Goal: Transaction & Acquisition: Book appointment/travel/reservation

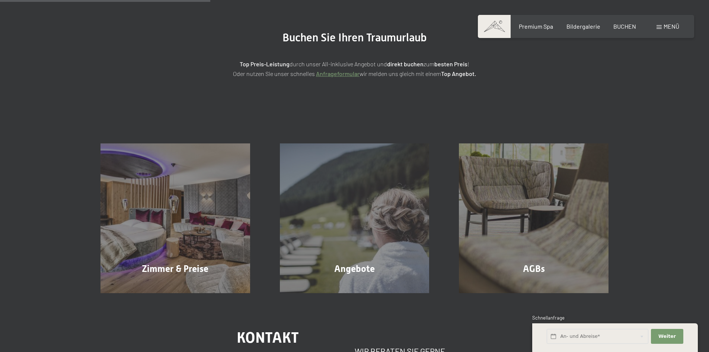
scroll to position [112, 0]
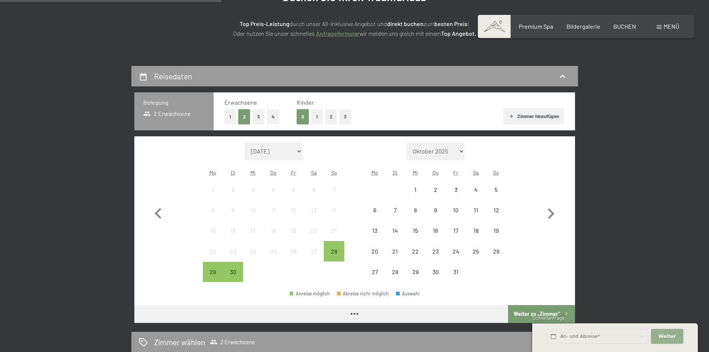
click at [663, 331] on button "Weiter Adressfelder ausblenden" at bounding box center [667, 335] width 32 height 15
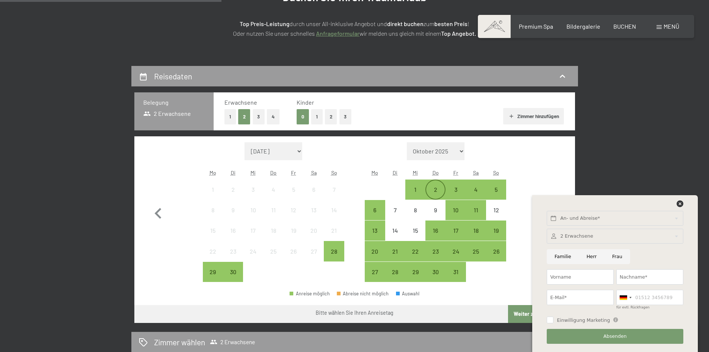
click at [436, 188] on div "2" at bounding box center [435, 195] width 19 height 19
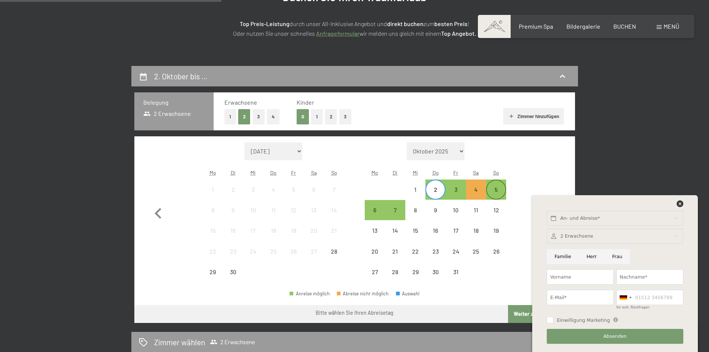
click at [490, 187] on div "5" at bounding box center [496, 195] width 19 height 19
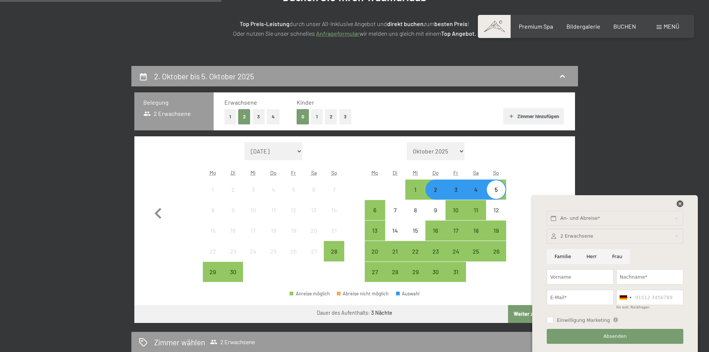
click at [678, 205] on icon at bounding box center [679, 203] width 7 height 7
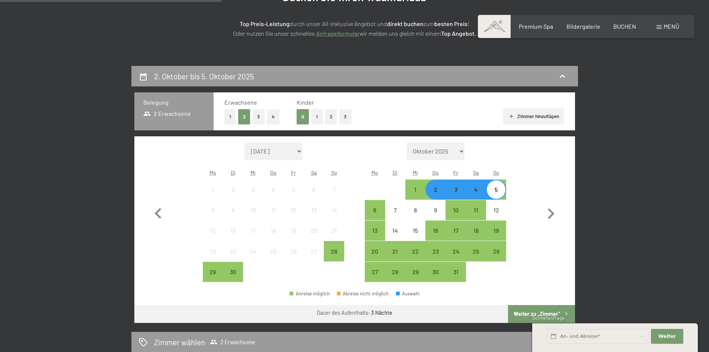
click at [531, 311] on button "Weiter zu „Zimmer“" at bounding box center [541, 314] width 67 height 18
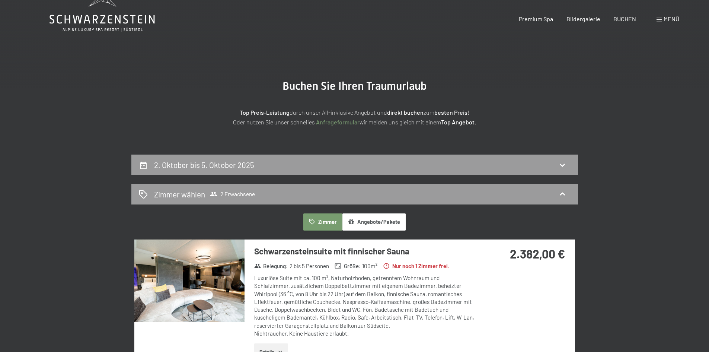
scroll to position [0, 0]
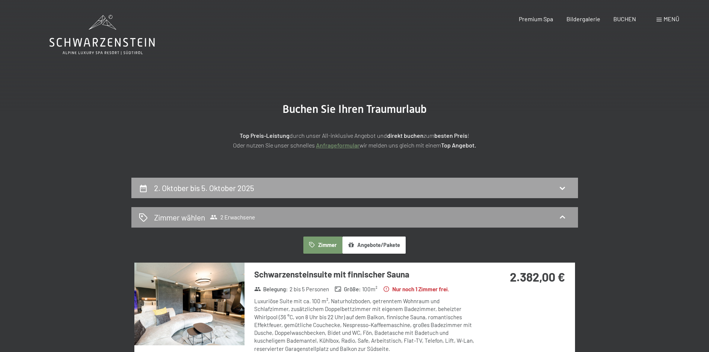
click at [221, 187] on h2 "2. Oktober bis 5. Oktober 2025" at bounding box center [204, 187] width 100 height 9
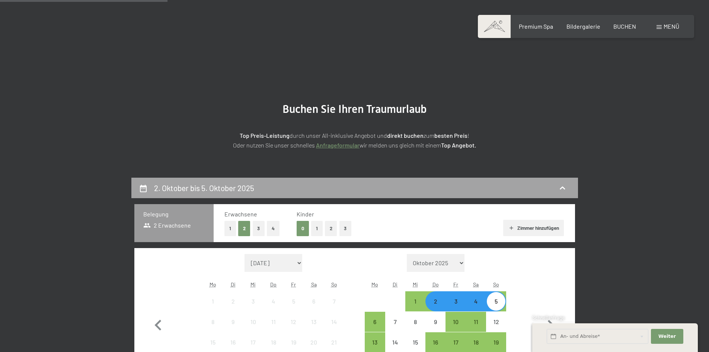
scroll to position [177, 0]
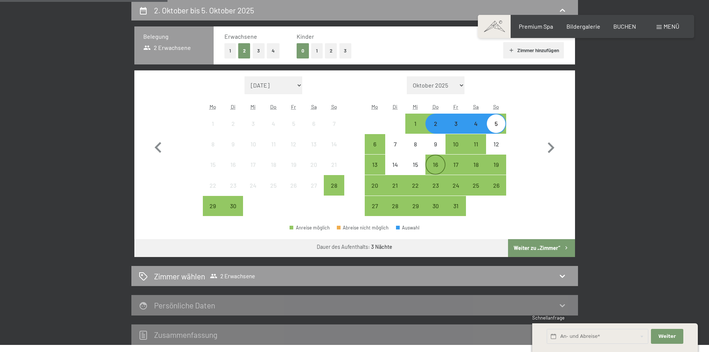
click at [437, 166] on div "16" at bounding box center [435, 170] width 19 height 19
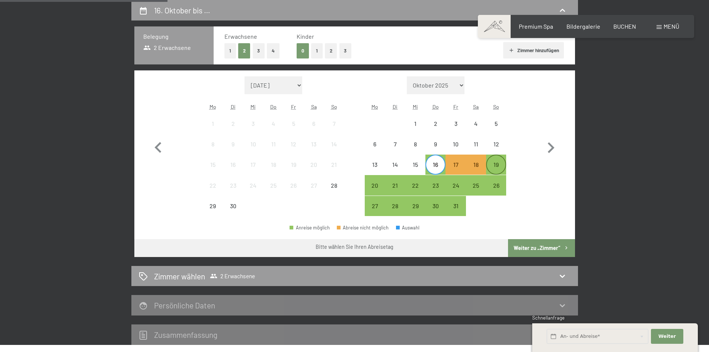
click at [505, 164] on div "19" at bounding box center [496, 170] width 19 height 19
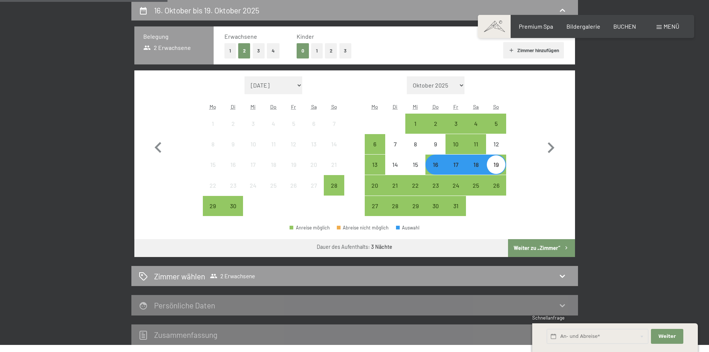
click at [531, 247] on button "Weiter zu „Zimmer“" at bounding box center [541, 248] width 67 height 18
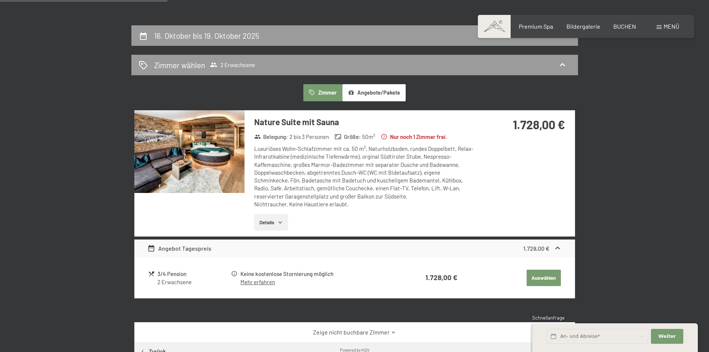
scroll to position [186, 0]
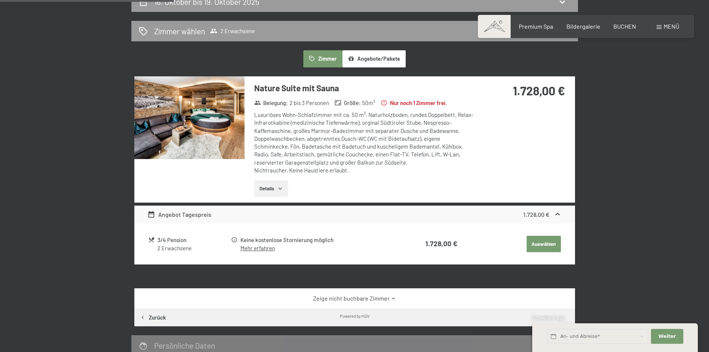
click at [257, 250] on link "Mehr erfahren" at bounding box center [257, 247] width 35 height 7
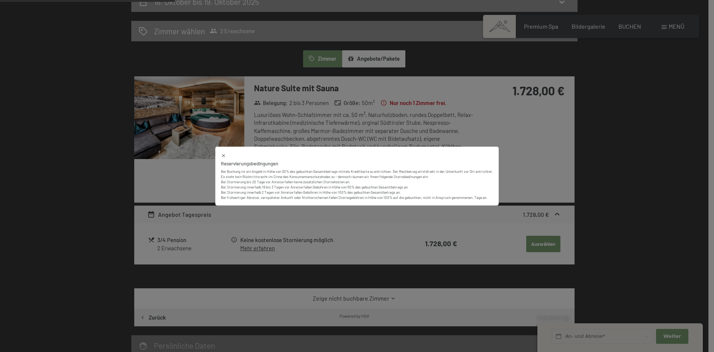
click at [222, 154] on icon at bounding box center [223, 155] width 3 height 3
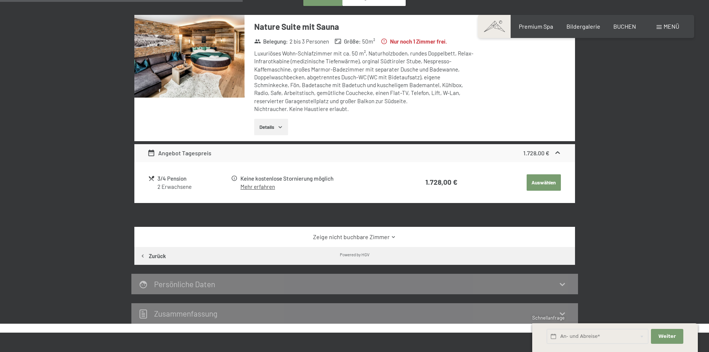
scroll to position [260, 0]
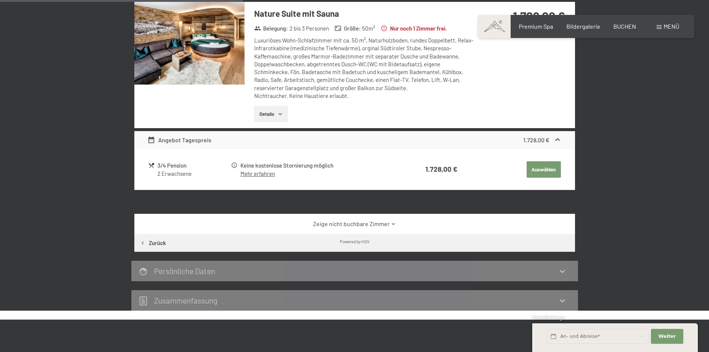
click at [530, 169] on button "Auswählen" at bounding box center [543, 169] width 34 height 16
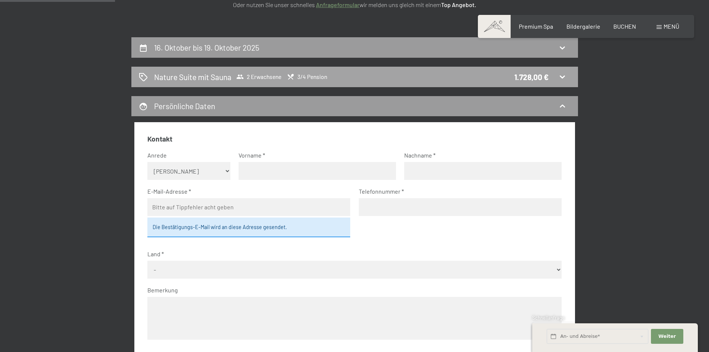
click at [546, 82] on div "Nature Suite mit Sauna 2 Erwachsene 3/4 Pension 1.728,00 €" at bounding box center [354, 77] width 446 height 20
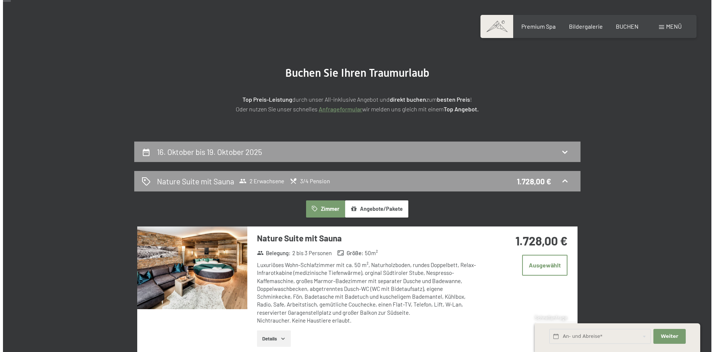
scroll to position [0, 0]
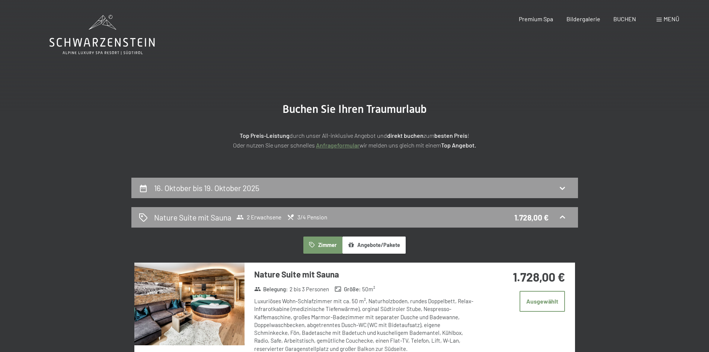
click at [662, 18] on div "Menü" at bounding box center [667, 19] width 23 height 8
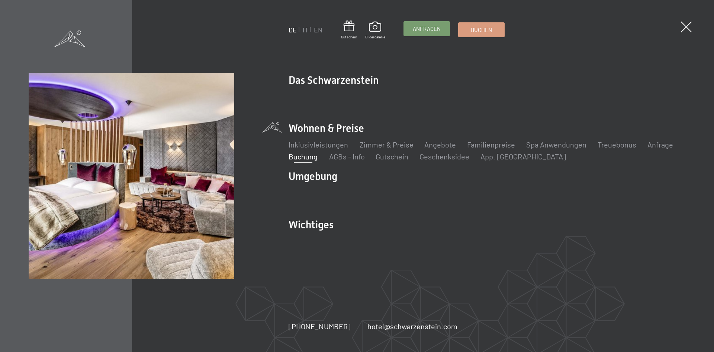
click at [436, 32] on span "Anfragen" at bounding box center [427, 29] width 28 height 8
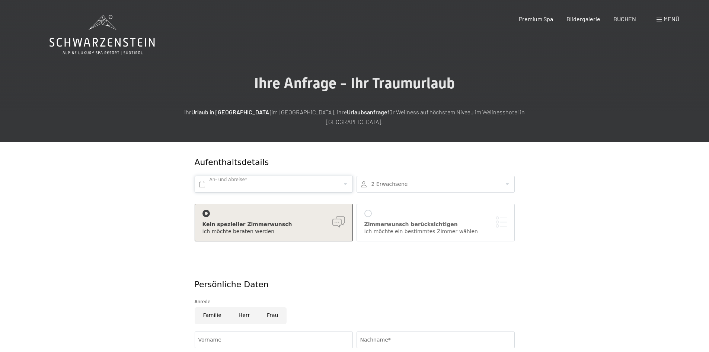
click at [286, 176] on input "text" at bounding box center [274, 184] width 158 height 17
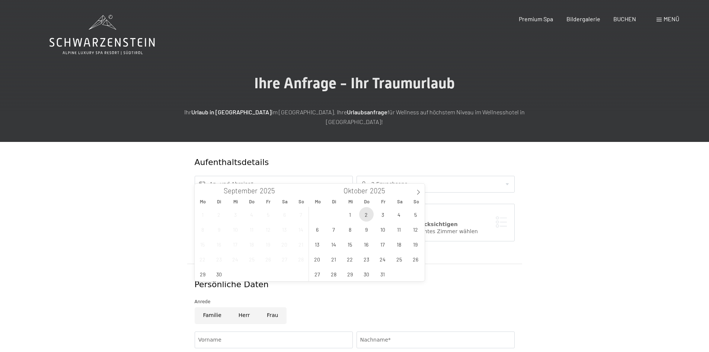
click at [369, 214] on span "2" at bounding box center [366, 214] width 15 height 15
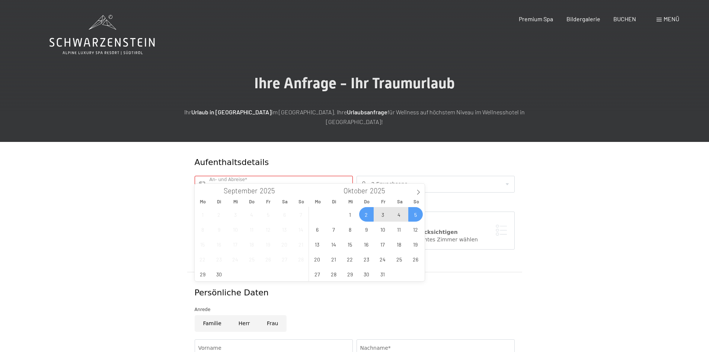
click at [420, 214] on span "5" at bounding box center [415, 214] width 15 height 15
type input "Do. [DATE] - So. [DATE]"
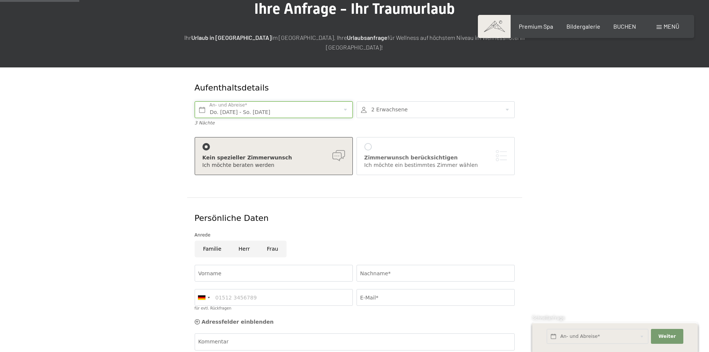
scroll to position [112, 0]
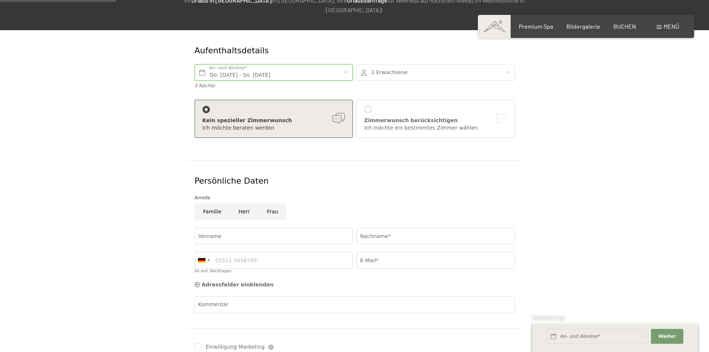
click at [238, 203] on input "Herr" at bounding box center [244, 211] width 28 height 17
radio input "true"
click at [235, 228] on input "Vorname" at bounding box center [274, 235] width 158 height 17
type input "[DEMOGRAPHIC_DATA]"
type input "Suntinger"
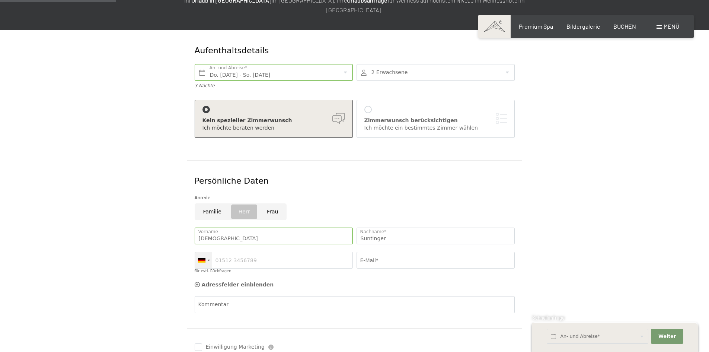
click at [204, 258] on div at bounding box center [201, 260] width 7 height 4
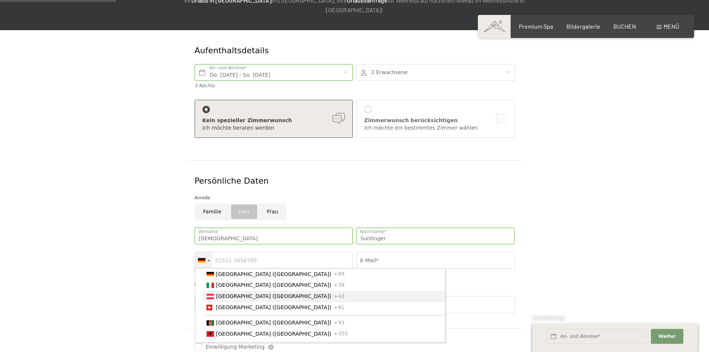
click at [237, 293] on span "[GEOGRAPHIC_DATA] ([GEOGRAPHIC_DATA])" at bounding box center [273, 296] width 115 height 6
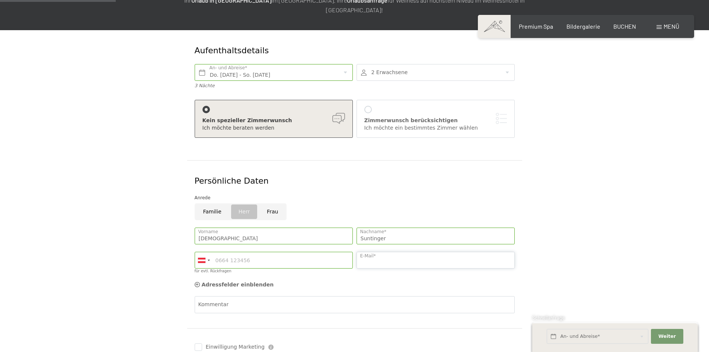
click at [381, 253] on input "E-Mail*" at bounding box center [435, 259] width 158 height 17
type input "[EMAIL_ADDRESS][DOMAIN_NAME]"
click at [441, 64] on div at bounding box center [435, 72] width 158 height 17
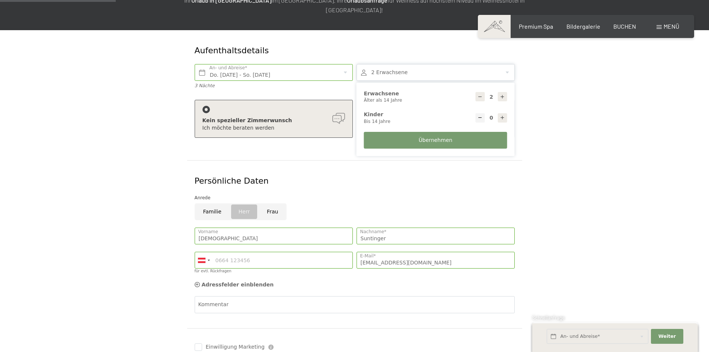
click at [531, 98] on form "Aufenthaltsdetails Do. [DATE] - So. [DATE] An- und Abreise* 3 Nächte 2 Erwachse…" at bounding box center [354, 216] width 508 height 373
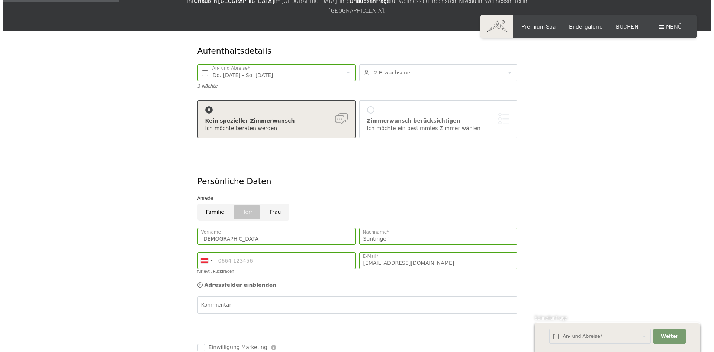
scroll to position [37, 0]
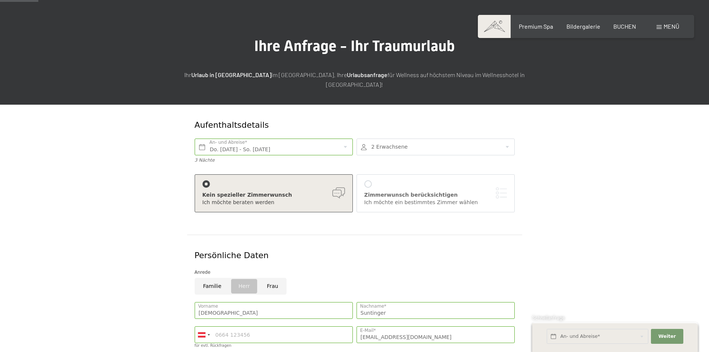
click at [441, 138] on div at bounding box center [435, 146] width 158 height 17
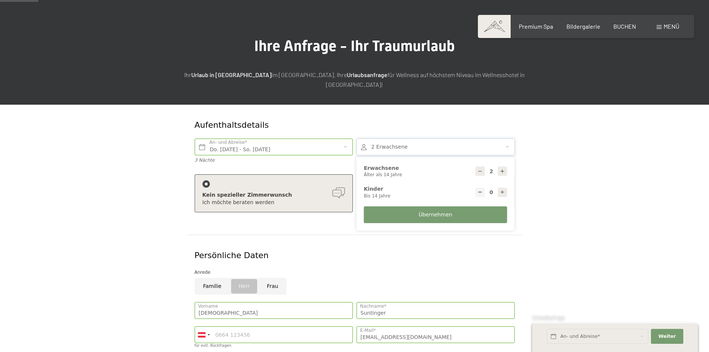
click at [501, 169] on icon at bounding box center [502, 171] width 5 height 5
type input "4"
click at [500, 187] on div at bounding box center [502, 191] width 9 height 9
type input "1"
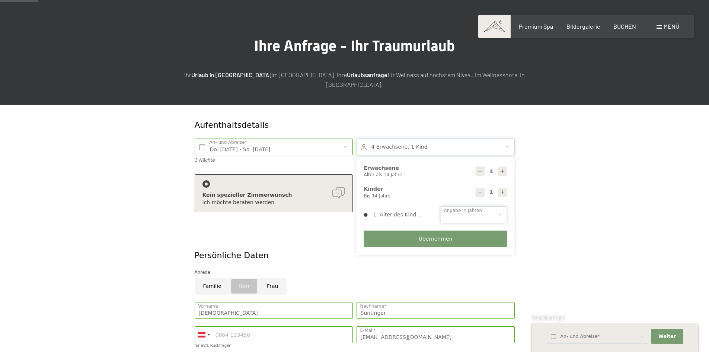
click at [496, 206] on select "0 1 2 3 4 5 6 7 8 9 10 11 12 13 14" at bounding box center [473, 214] width 67 height 17
select select "1"
click at [440, 206] on select "0 1 2 3 4 5 6 7 8 9 10 11 12 13 14" at bounding box center [473, 214] width 67 height 17
click at [444, 235] on span "Übernehmen" at bounding box center [435, 238] width 34 height 7
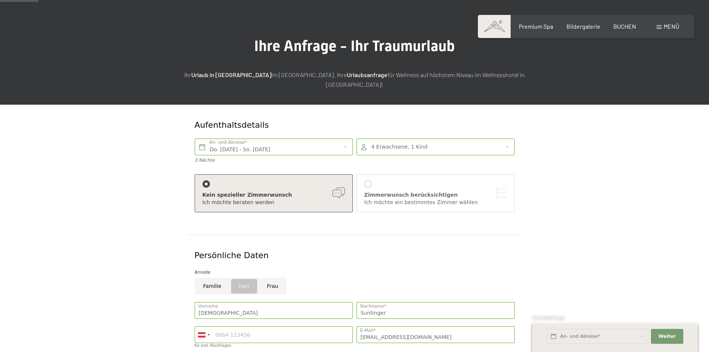
click at [397, 180] on div "[PERSON_NAME] berücksichtigen Ich möchte ein bestimmtes [PERSON_NAME] [PERSON_N…" at bounding box center [435, 193] width 142 height 26
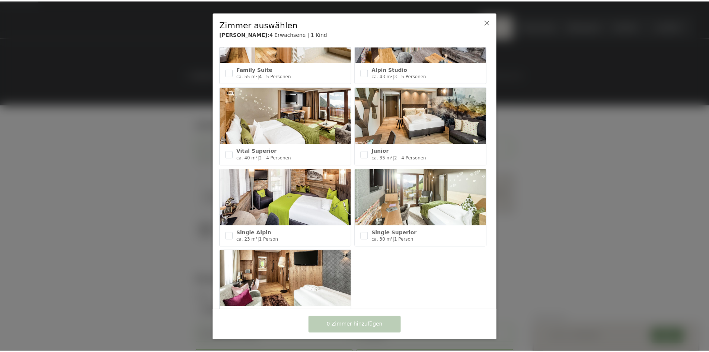
scroll to position [286, 0]
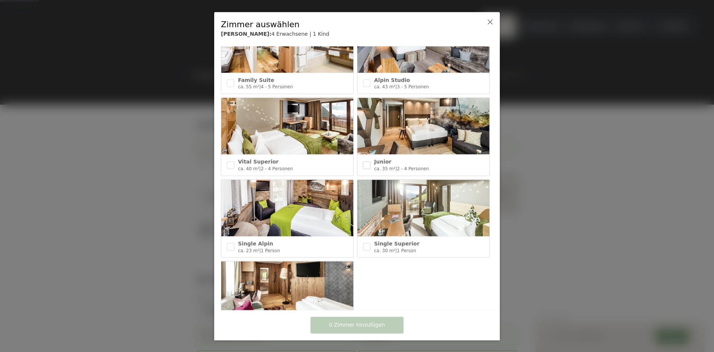
click at [367, 161] on input "checkbox" at bounding box center [366, 164] width 7 height 7
checkbox input "true"
click at [350, 323] on span "1 Zimmer hinzufügen" at bounding box center [357, 324] width 56 height 7
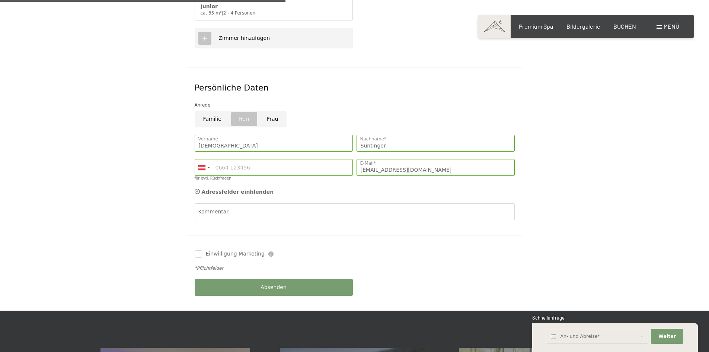
scroll to position [335, 0]
click at [269, 283] on span "Absenden" at bounding box center [273, 286] width 26 height 7
